Goal: Task Accomplishment & Management: Manage account settings

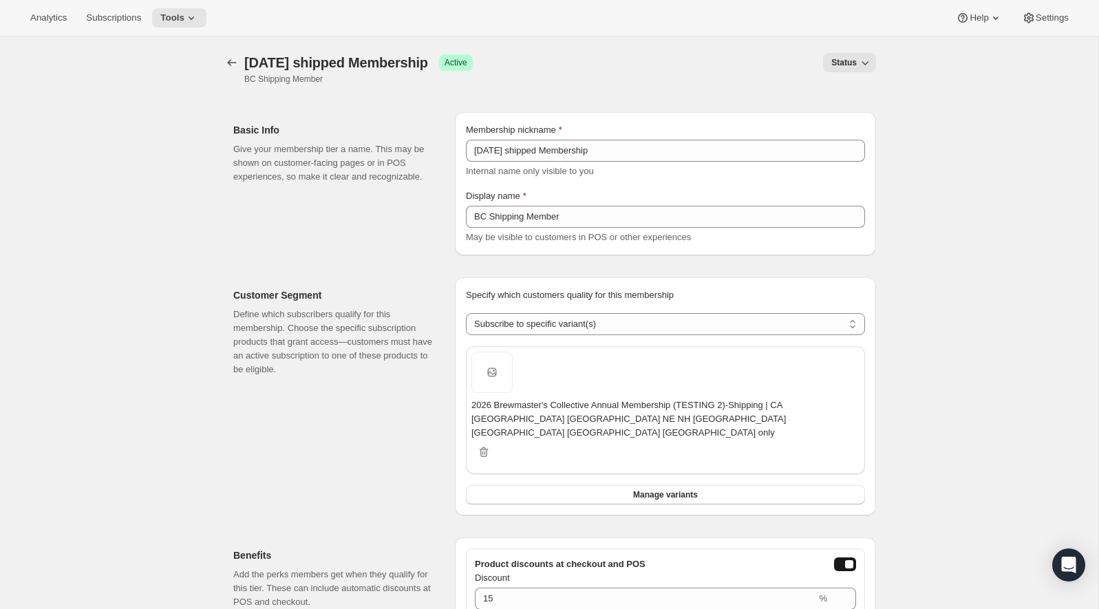
select select "variants"
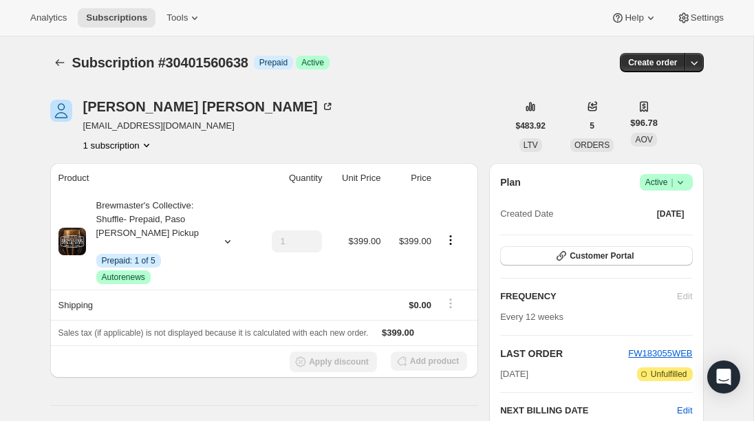
scroll to position [10, 0]
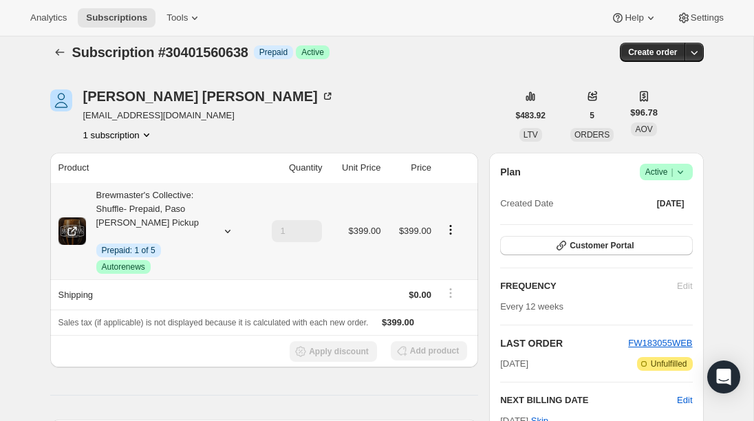
click at [452, 240] on div at bounding box center [455, 231] width 30 height 19
click at [451, 231] on icon "Product actions" at bounding box center [451, 230] width 14 height 14
click at [452, 304] on span "Swap variant" at bounding box center [438, 303] width 52 height 10
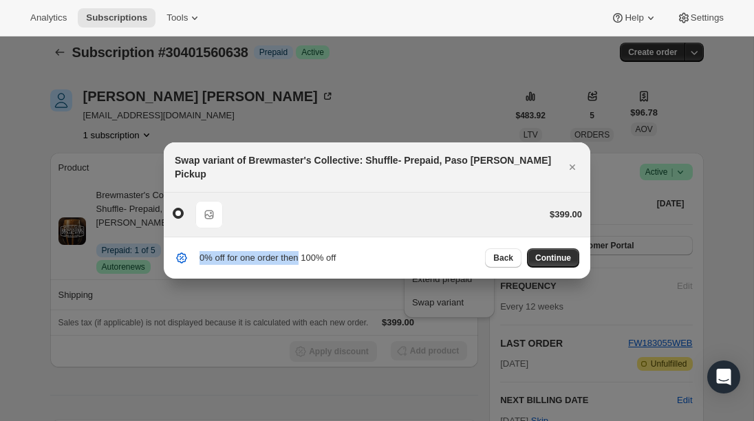
drag, startPoint x: 304, startPoint y: 255, endPoint x: 392, endPoint y: 218, distance: 95.4
click at [392, 218] on div "Swap variant of Brewmaster's Collective: Shuffle- Prepaid, Paso Robles Pickup D…" at bounding box center [377, 210] width 427 height 136
click at [394, 218] on div "Default Title $399.00" at bounding box center [377, 215] width 410 height 28
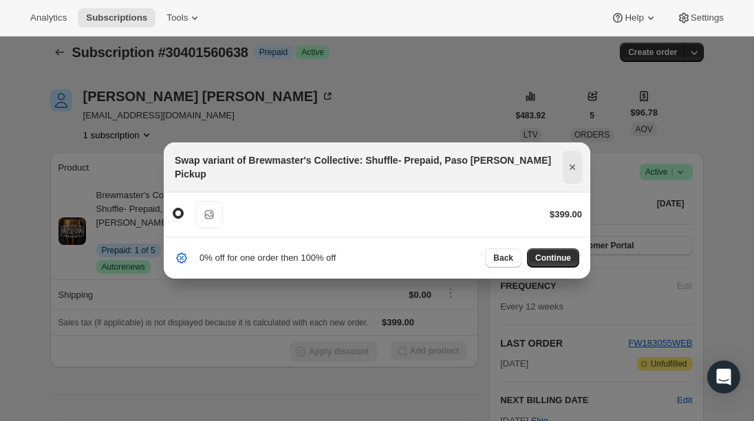
click at [571, 171] on icon "Close" at bounding box center [573, 167] width 14 height 14
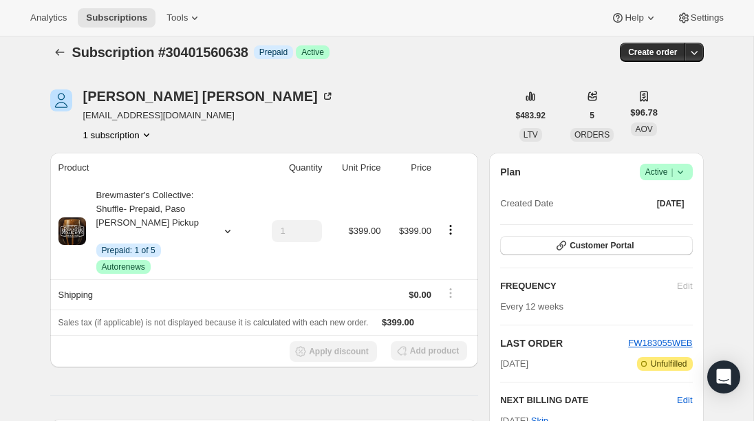
click at [245, 72] on div "Subscription #30401560638. This page is ready Subscription #30401560638 Info Pr…" at bounding box center [377, 52] width 654 height 52
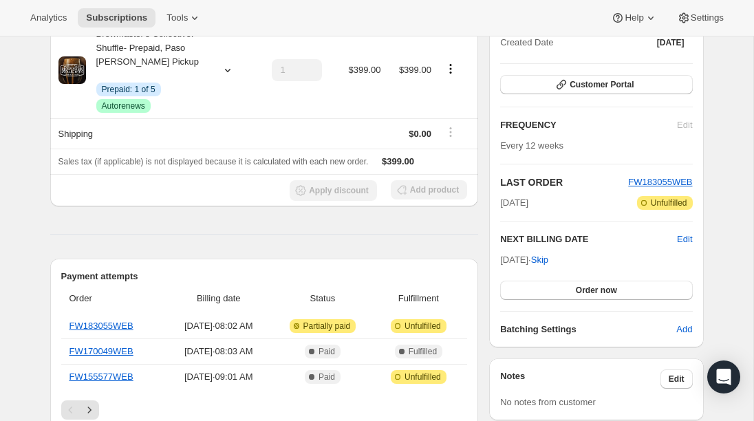
scroll to position [172, 0]
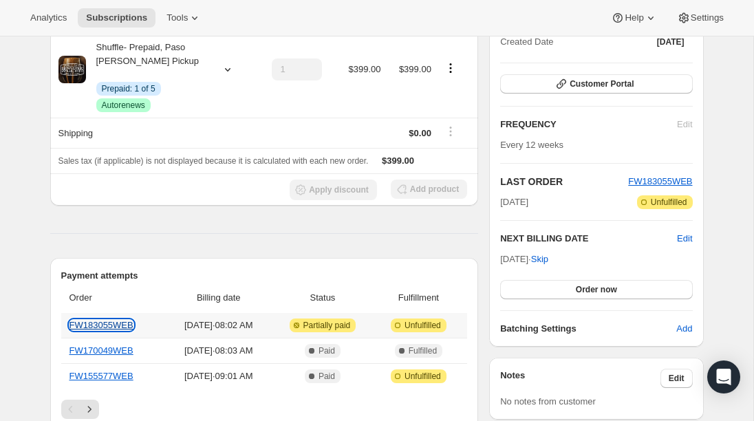
click at [115, 322] on link "FW183055WEB" at bounding box center [102, 325] width 64 height 10
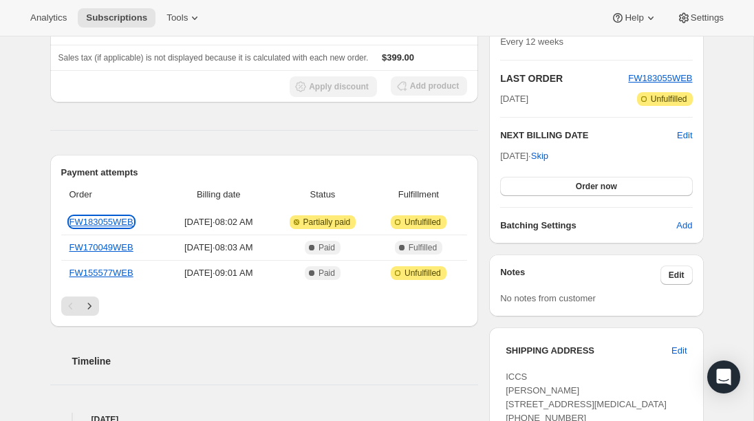
scroll to position [293, 0]
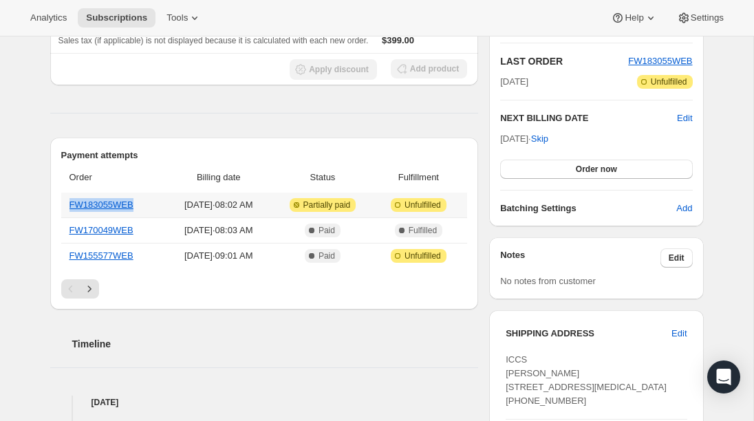
drag, startPoint x: 142, startPoint y: 203, endPoint x: 74, endPoint y: 209, distance: 68.4
click at [66, 204] on th "FW183055WEB" at bounding box center [113, 205] width 105 height 25
copy link "FW183055WEB"
click at [117, 21] on span "Subscriptions" at bounding box center [116, 17] width 61 height 11
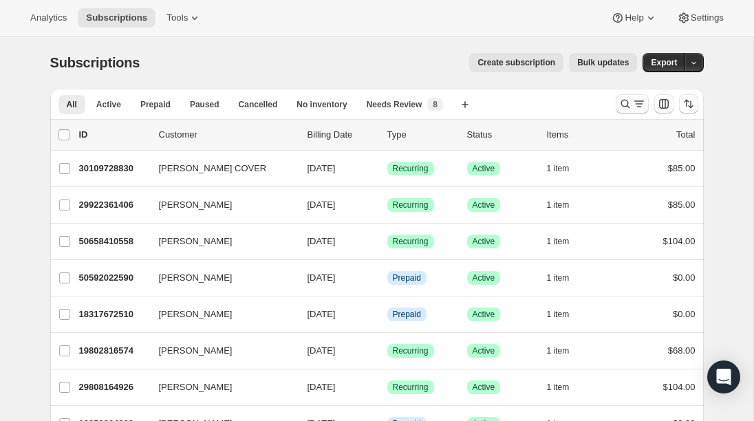
click at [636, 103] on icon "Search and filter results" at bounding box center [640, 104] width 14 height 14
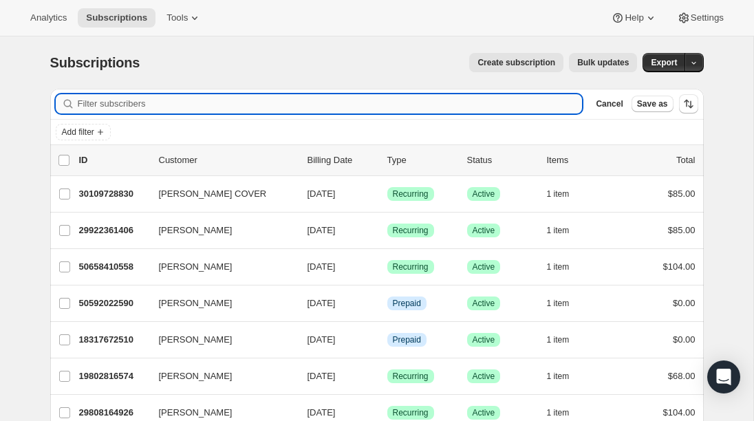
click at [208, 107] on input "Filter subscribers" at bounding box center [330, 103] width 505 height 19
paste input "jcscherrer@gmail.com"
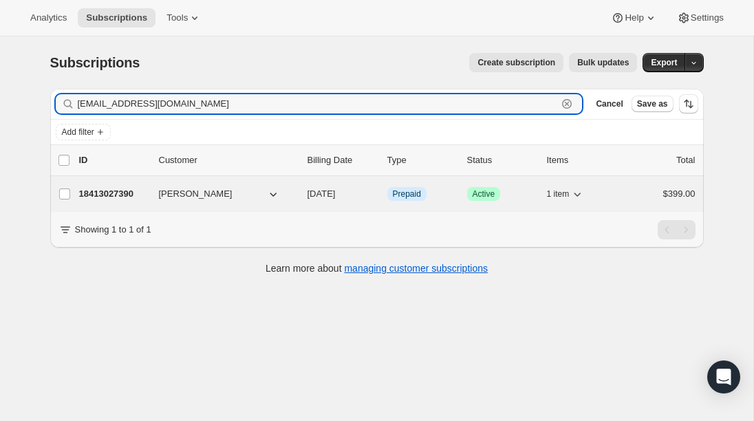
type input "jcscherrer@gmail.com"
click at [109, 189] on p "18413027390" at bounding box center [113, 194] width 69 height 14
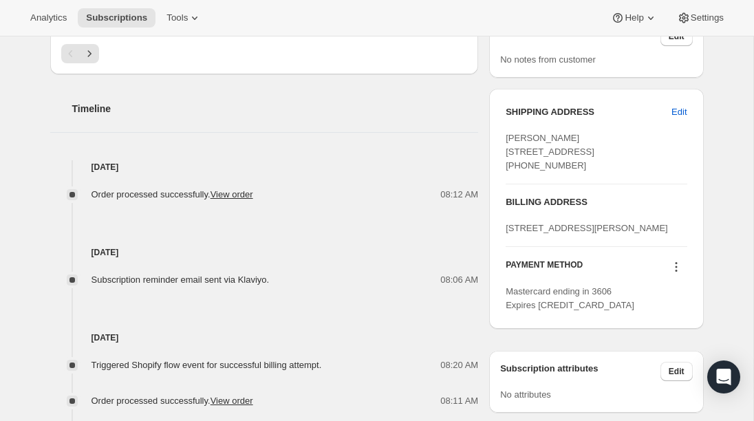
scroll to position [516, 0]
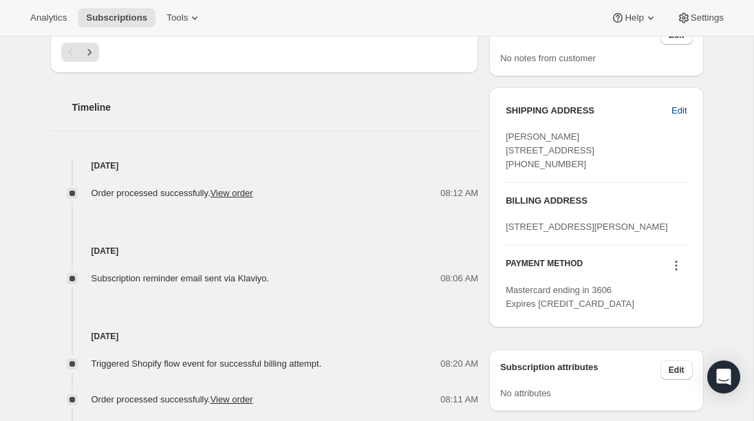
click at [675, 107] on span "Edit" at bounding box center [679, 111] width 15 height 14
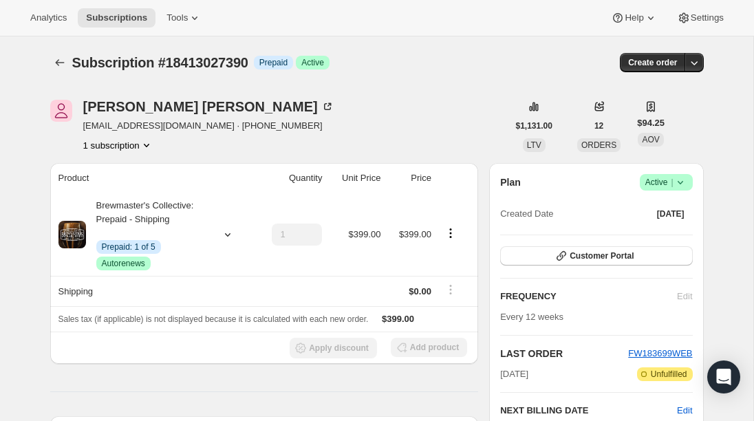
select select "KY"
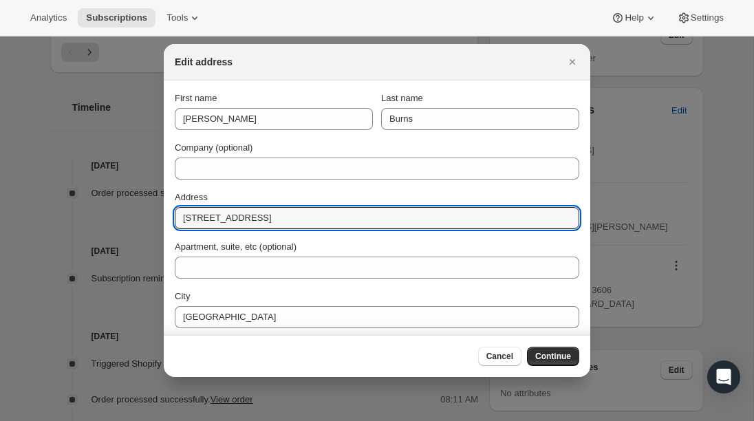
drag, startPoint x: 283, startPoint y: 219, endPoint x: 89, endPoint y: 204, distance: 194.0
paste input "158 Pavilion Pkwy"
type input "158 Pavilion Pkwy"
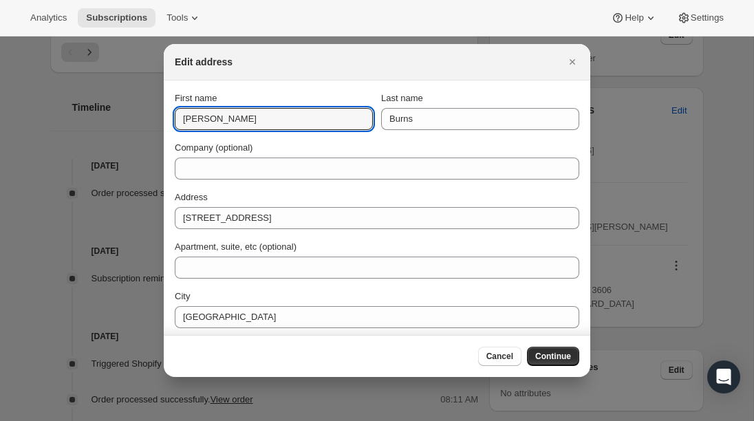
drag, startPoint x: 247, startPoint y: 118, endPoint x: 165, endPoint y: 116, distance: 81.9
click at [166, 116] on section "First name Joe Last name Burns Company (optional) Address 158 Pavilion Pkwy Apa…" at bounding box center [377, 260] width 427 height 358
type input "Jason"
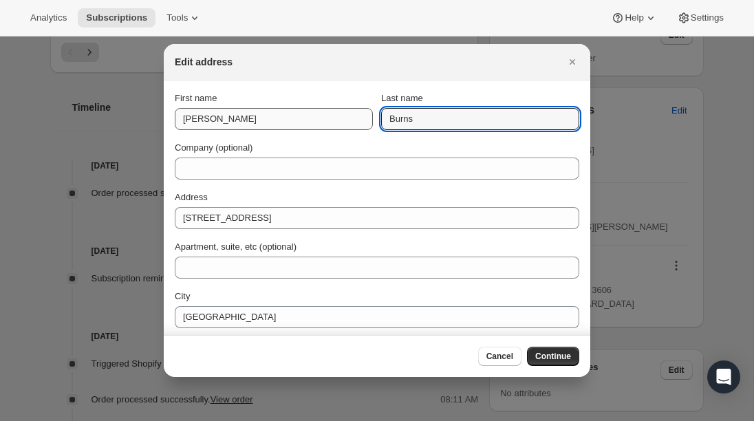
drag, startPoint x: 451, startPoint y: 118, endPoint x: 348, endPoint y: 115, distance: 103.3
click at [348, 115] on div "First name Jason Last name Burns" at bounding box center [377, 111] width 405 height 39
type input "Scherrer"
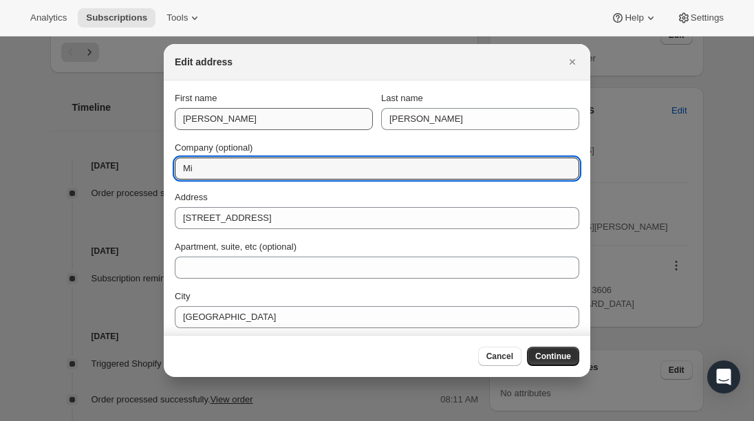
type input "M"
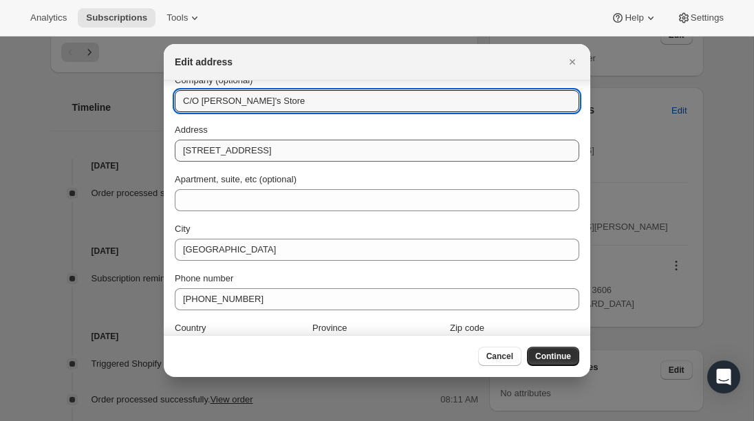
scroll to position [74, 0]
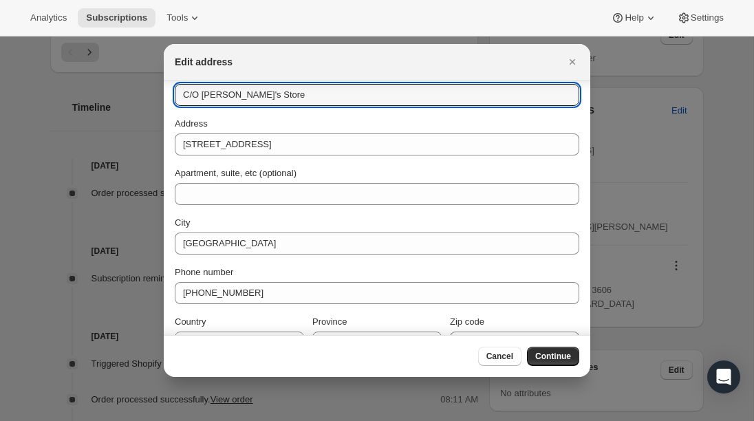
type input "C/O Michael's Store"
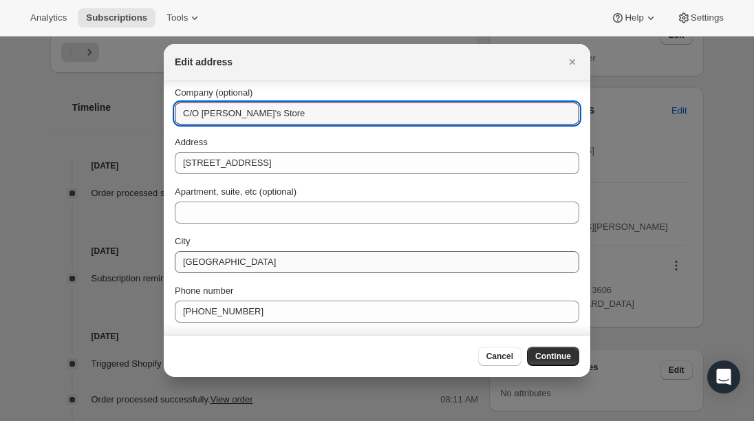
scroll to position [49, 0]
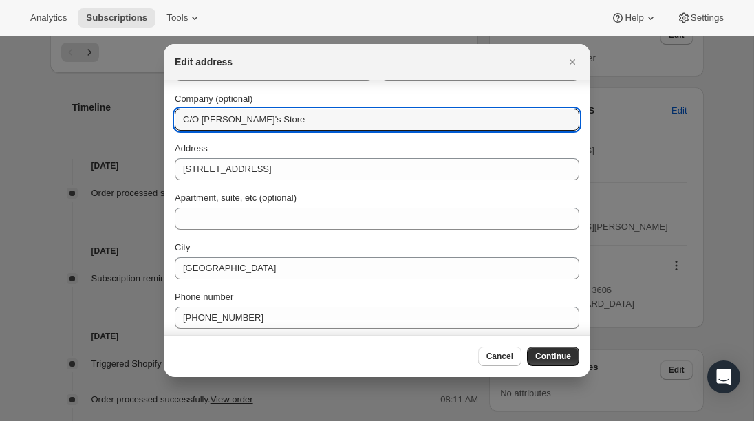
click at [558, 352] on span "Continue" at bounding box center [553, 356] width 36 height 11
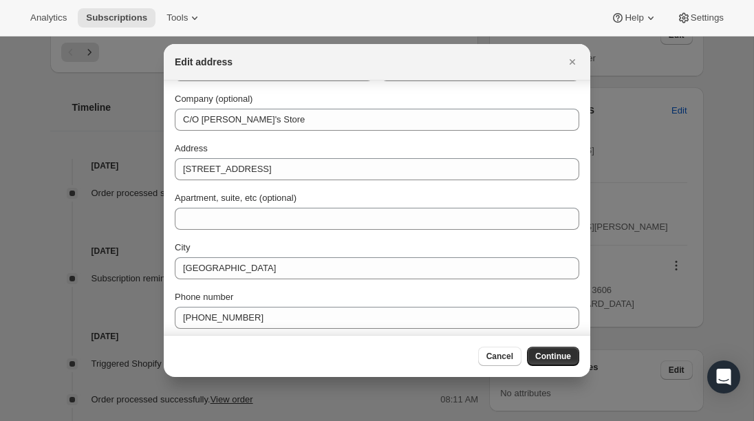
scroll to position [0, 0]
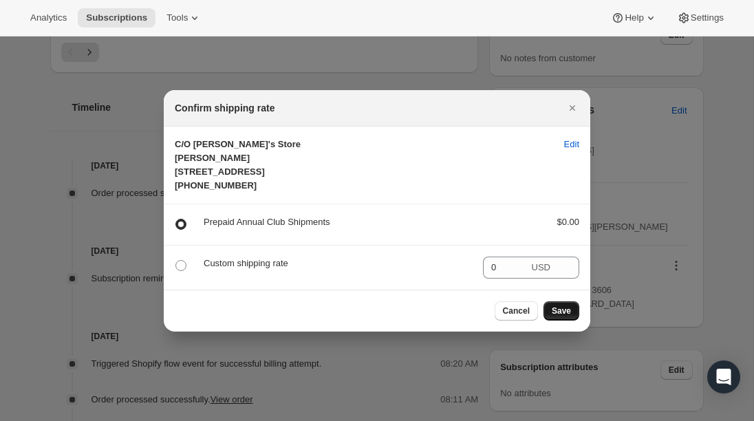
click at [570, 317] on span "Save" at bounding box center [561, 311] width 19 height 11
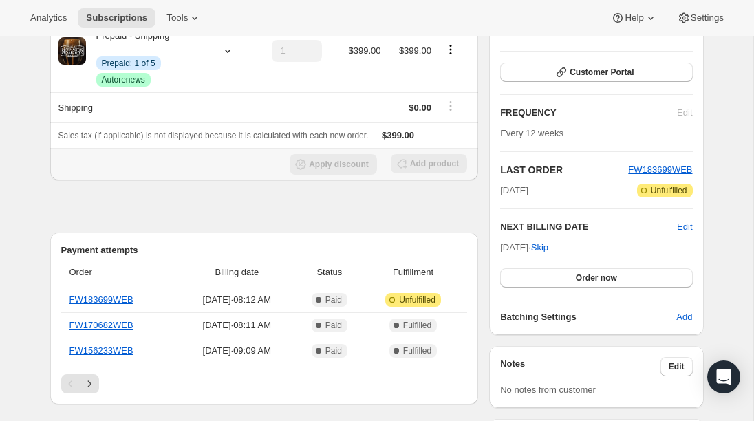
scroll to position [255, 0]
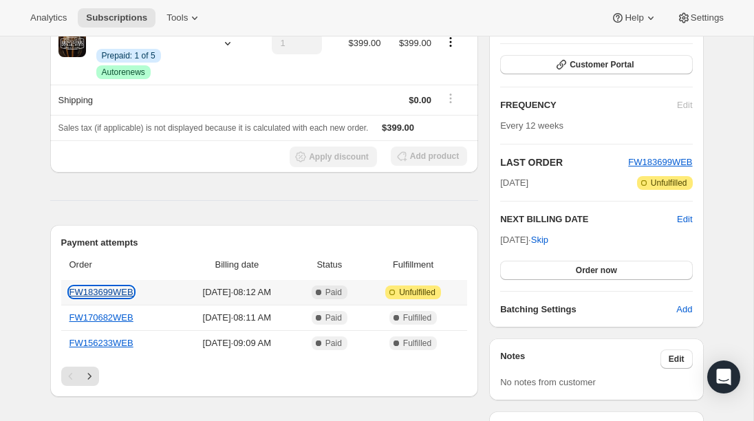
click at [120, 293] on link "FW183699WEB" at bounding box center [102, 292] width 64 height 10
drag, startPoint x: 151, startPoint y: 293, endPoint x: 72, endPoint y: 295, distance: 78.5
click at [71, 295] on th "FW183699WEB" at bounding box center [119, 292] width 117 height 25
copy link "FW183699WEB"
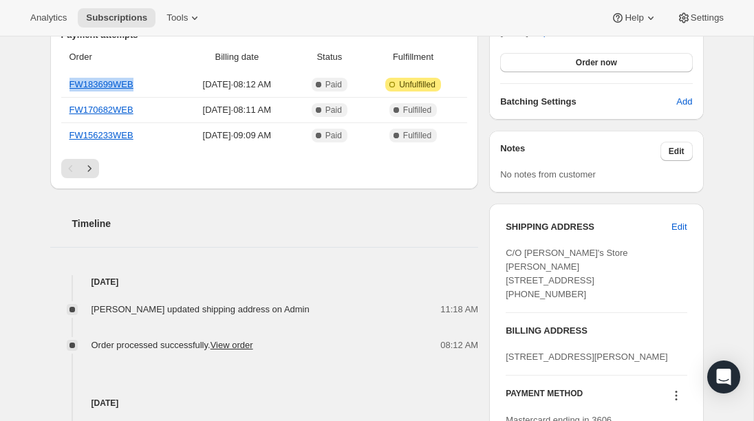
scroll to position [482, 0]
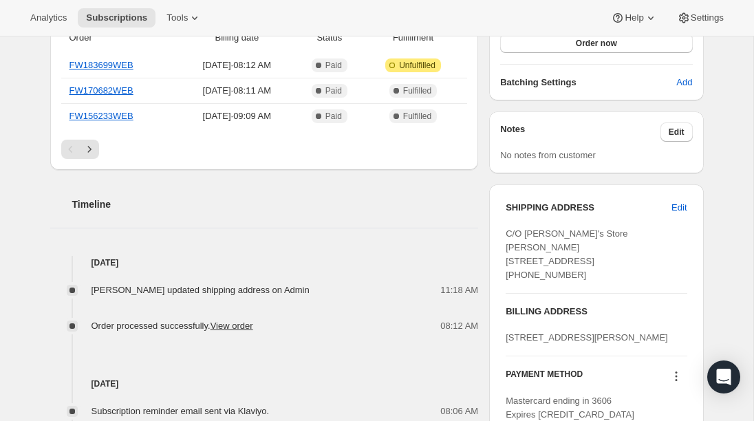
click at [582, 250] on div "C/O Michael's Store Jason Scherrer 158 Pavilion Pkwy Newport KY, 41071 United S…" at bounding box center [596, 254] width 181 height 55
drag, startPoint x: 585, startPoint y: 259, endPoint x: 505, endPoint y: 264, distance: 80.7
click at [505, 265] on div "SHIPPING ADDRESS Edit C/O Michael's Store Jason Scherrer 158 Pavilion Pkwy Newp…" at bounding box center [596, 311] width 214 height 254
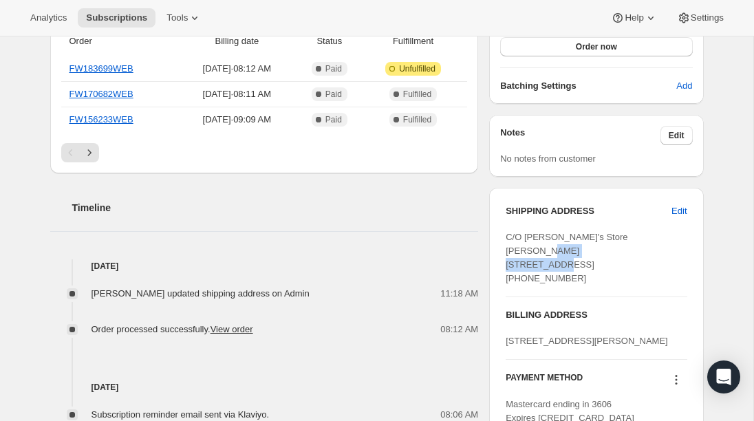
copy span "158 Pavilion Pkwy"
